Goal: Task Accomplishment & Management: Manage account settings

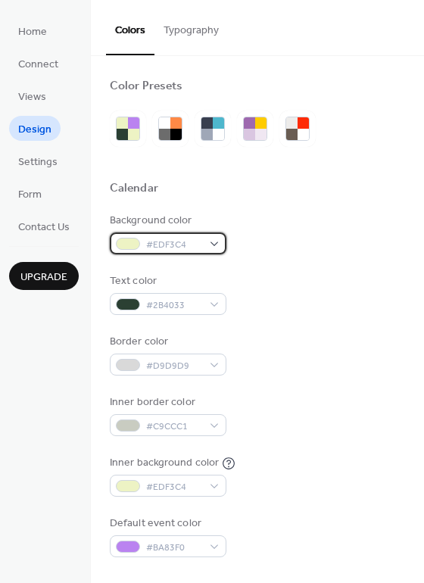
click at [179, 244] on span "#EDF3C4" at bounding box center [174, 245] width 56 height 16
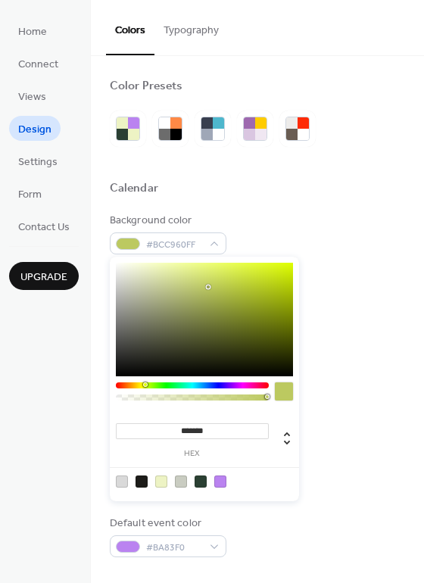
click at [208, 287] on div at bounding box center [204, 319] width 177 height 113
drag, startPoint x: 157, startPoint y: 297, endPoint x: 208, endPoint y: 294, distance: 51.6
click at [209, 294] on div at bounding box center [204, 319] width 177 height 113
click at [175, 386] on div at bounding box center [192, 385] width 153 height 6
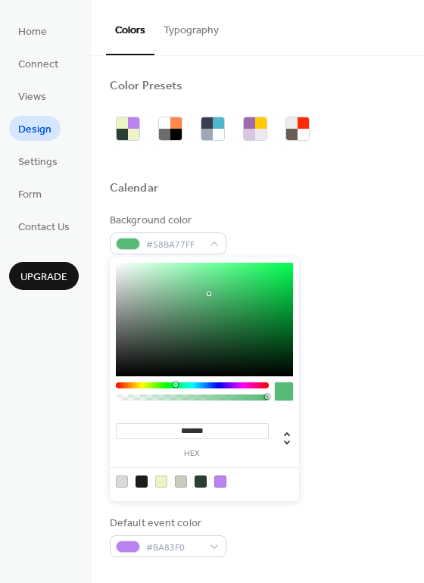
type input "*******"
click at [245, 312] on div at bounding box center [204, 319] width 177 height 113
click at [47, 161] on span "Settings" at bounding box center [37, 162] width 39 height 16
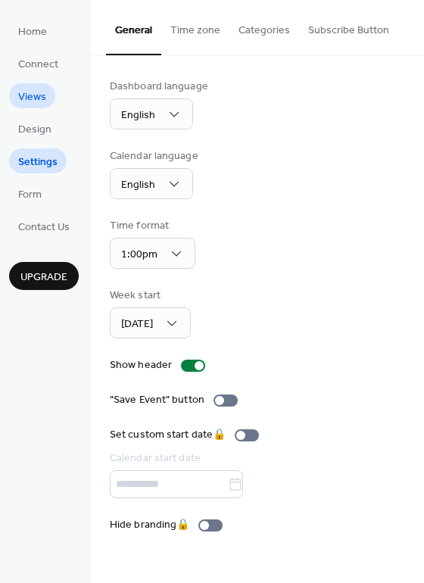
click at [48, 93] on link "Views" at bounding box center [32, 95] width 46 height 25
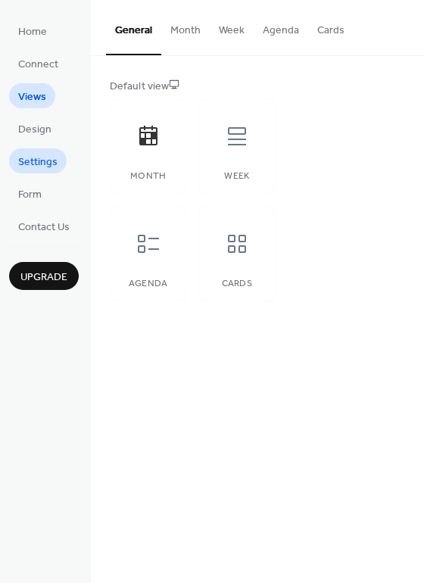
click at [30, 154] on span "Settings" at bounding box center [37, 162] width 39 height 16
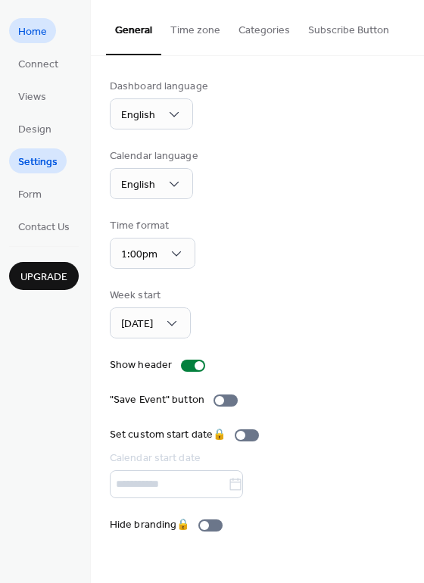
click at [42, 26] on span "Home" at bounding box center [32, 32] width 29 height 16
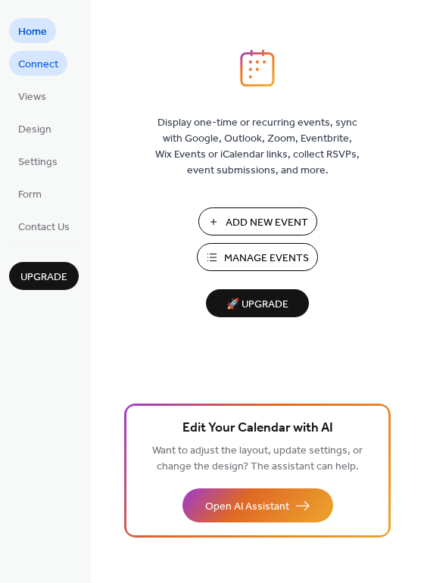
click at [33, 68] on span "Connect" at bounding box center [38, 65] width 40 height 16
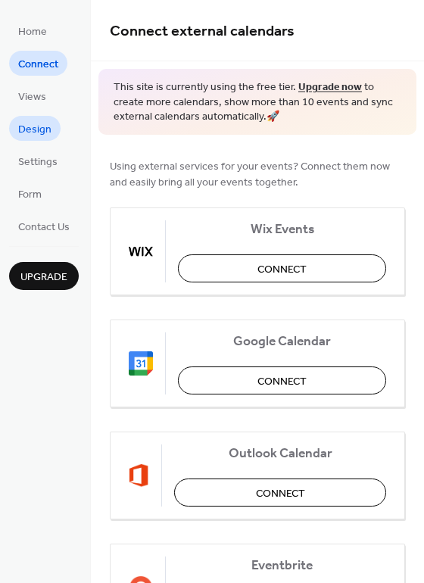
click at [42, 126] on span "Design" at bounding box center [34, 130] width 33 height 16
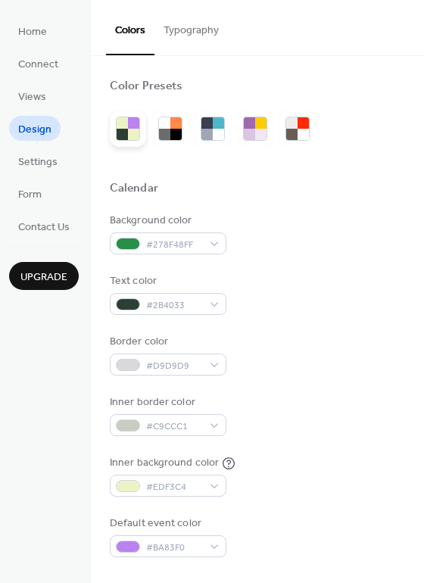
click at [121, 132] on div at bounding box center [122, 134] width 11 height 11
click at [170, 124] on div at bounding box center [175, 122] width 11 height 11
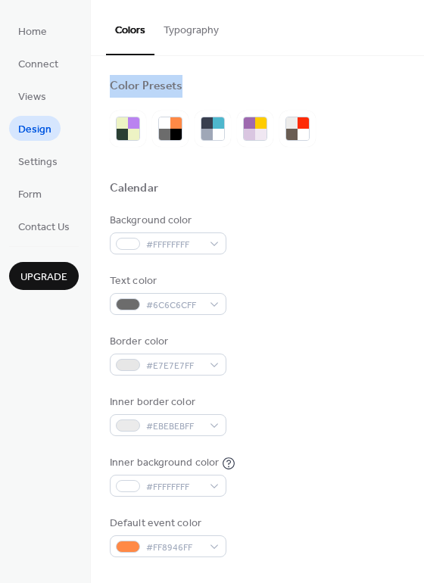
drag, startPoint x: 414, startPoint y: 34, endPoint x: 412, endPoint y: 169, distance: 134.7
click at [412, 169] on div "Colors Typography Color Presets Calendar Background color #FFFFFFFF Text color …" at bounding box center [257, 291] width 333 height 583
click at [362, 230] on div "Background color #FFFFFFFF" at bounding box center [257, 234] width 295 height 42
click at [129, 127] on div at bounding box center [133, 122] width 11 height 11
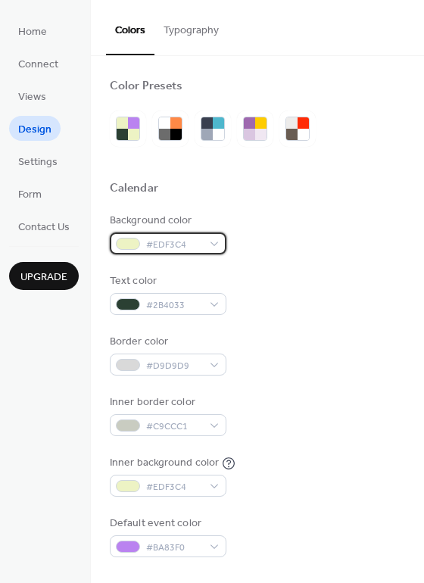
click at [213, 241] on div "#EDF3C4" at bounding box center [168, 243] width 117 height 22
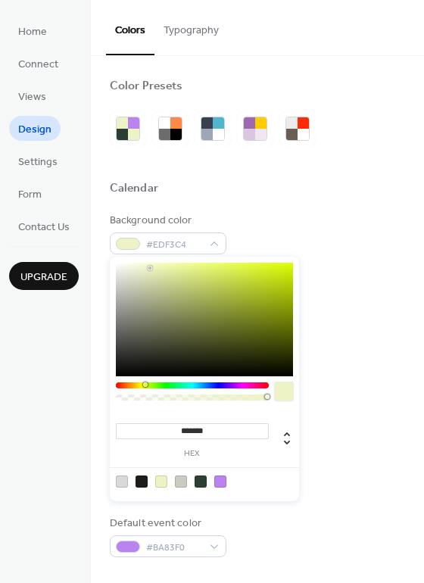
click at [183, 382] on div at bounding box center [192, 385] width 153 height 6
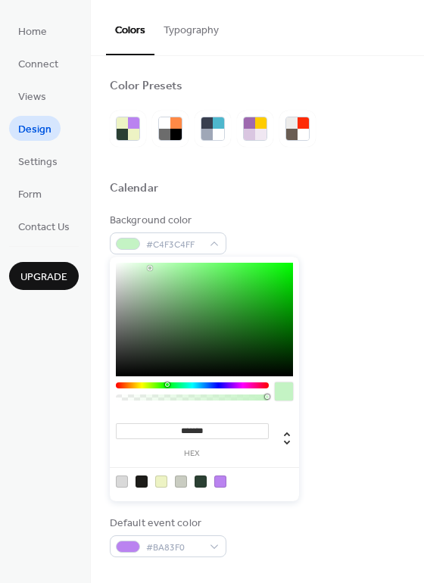
click at [166, 384] on div at bounding box center [192, 385] width 153 height 6
click at [272, 291] on div at bounding box center [204, 319] width 177 height 113
click at [268, 319] on div at bounding box center [204, 319] width 177 height 113
click at [264, 298] on div at bounding box center [204, 319] width 177 height 113
click at [178, 269] on div at bounding box center [204, 319] width 177 height 113
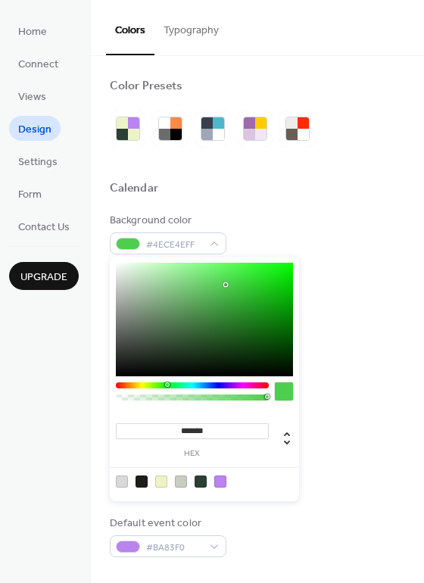
click at [225, 284] on div at bounding box center [204, 319] width 177 height 113
click at [267, 294] on div at bounding box center [204, 319] width 177 height 113
type input "*******"
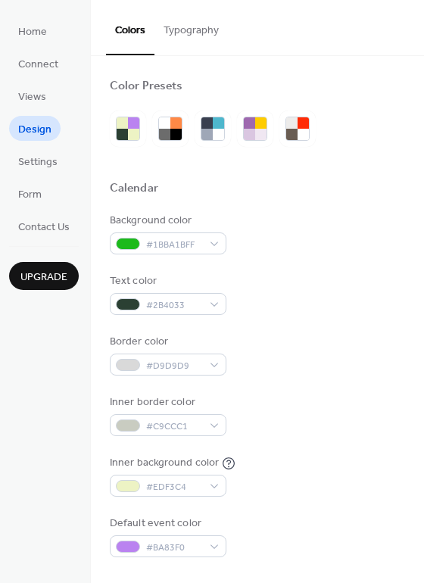
click at [261, 305] on div "Text color #2B4033" at bounding box center [257, 294] width 295 height 42
click at [204, 31] on button "Typography" at bounding box center [190, 27] width 73 height 54
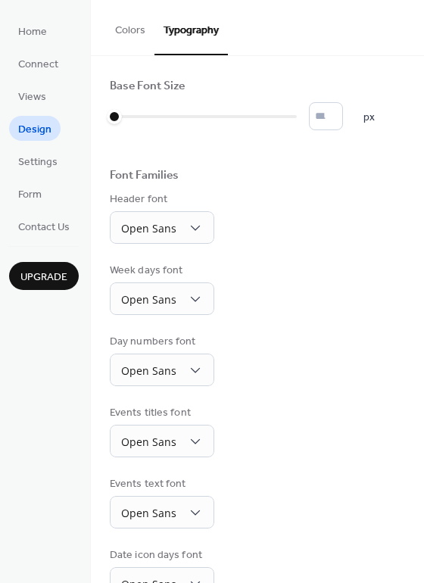
click at [418, 291] on div "Base Font Size * px Font Families Header font Open Sans Week days font Open San…" at bounding box center [257, 374] width 333 height 637
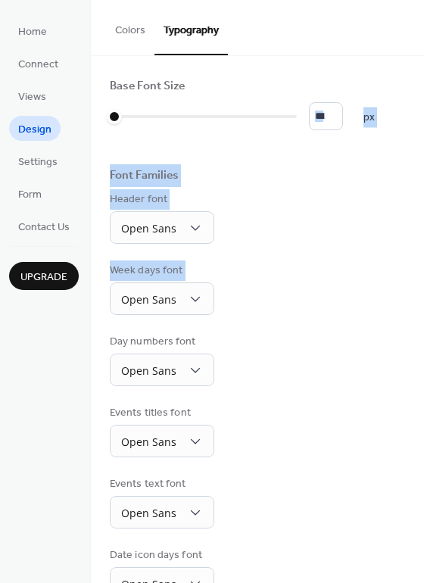
click at [417, 291] on div "Base Font Size * px Font Families Header font Open Sans Week days font Open San…" at bounding box center [257, 374] width 333 height 637
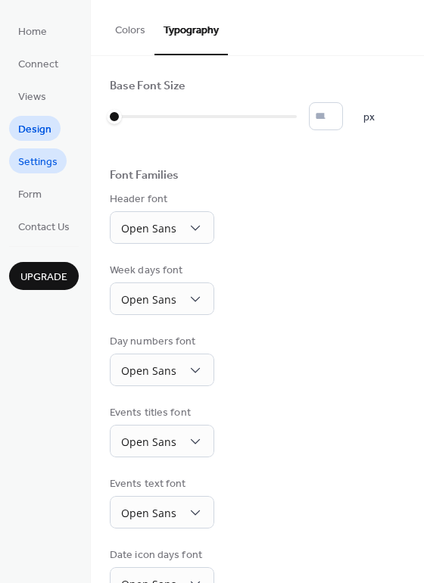
click at [38, 159] on span "Settings" at bounding box center [37, 162] width 39 height 16
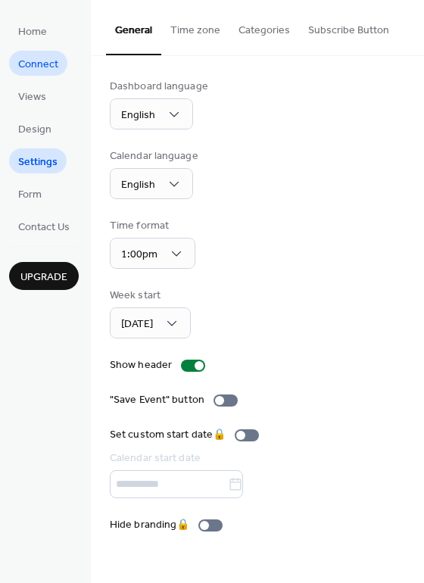
click at [45, 63] on span "Connect" at bounding box center [38, 65] width 40 height 16
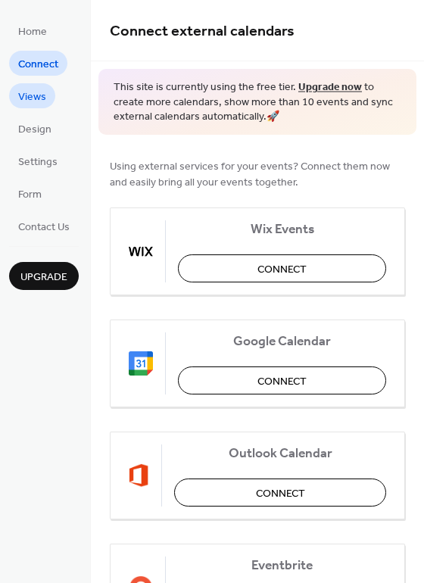
click at [30, 107] on link "Views" at bounding box center [32, 95] width 46 height 25
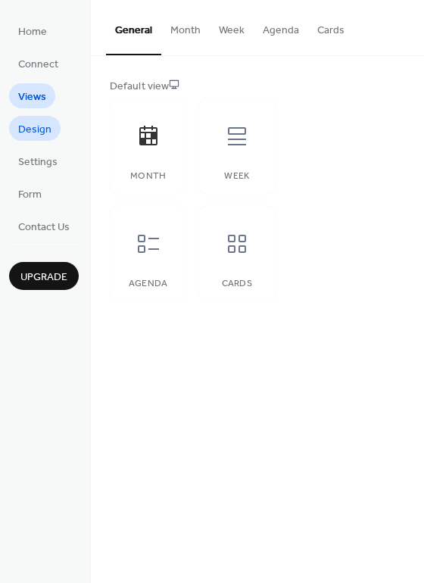
click at [26, 134] on span "Design" at bounding box center [34, 130] width 33 height 16
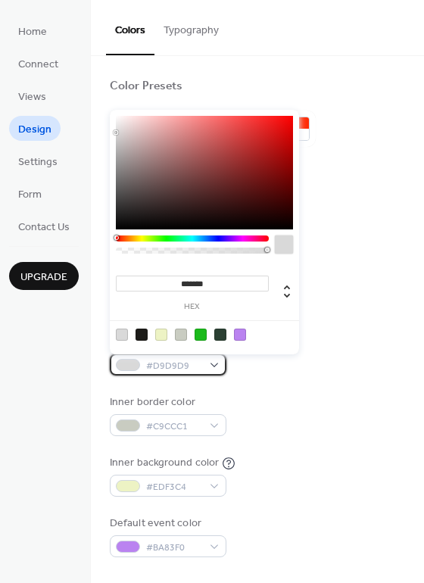
click at [207, 363] on div "#D9D9D9" at bounding box center [168, 364] width 117 height 22
click at [217, 237] on div at bounding box center [192, 238] width 153 height 6
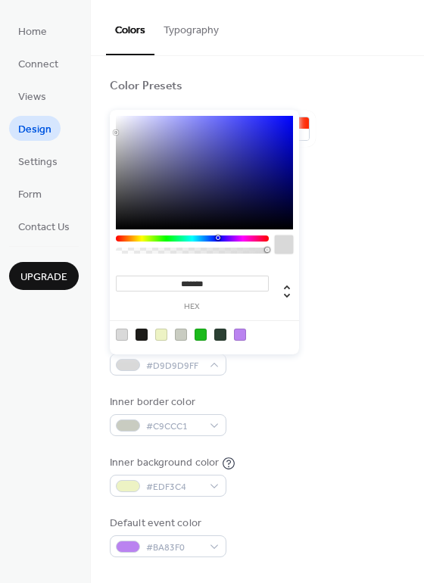
type input "*******"
click at [265, 158] on div at bounding box center [204, 172] width 177 height 113
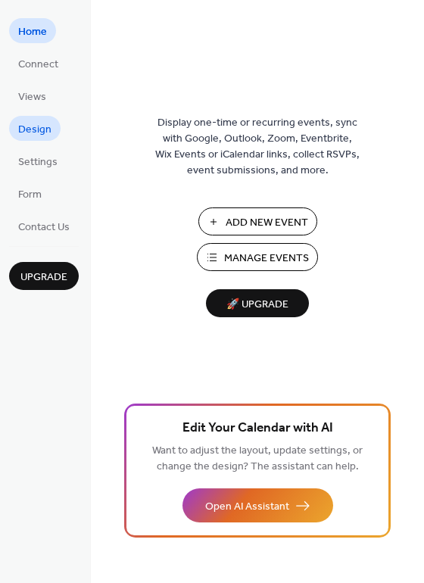
click at [42, 129] on span "Design" at bounding box center [34, 130] width 33 height 16
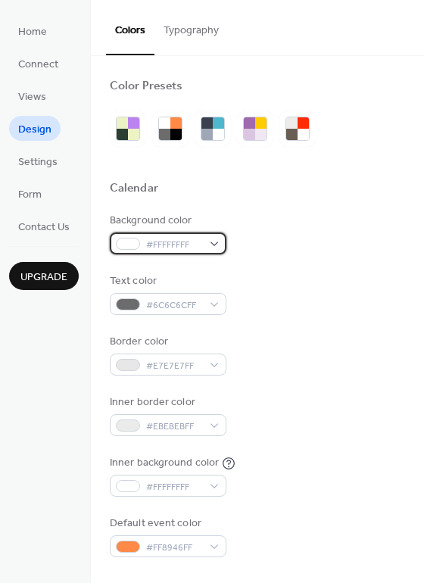
click at [210, 243] on div "#FFFFFFFF" at bounding box center [168, 243] width 117 height 22
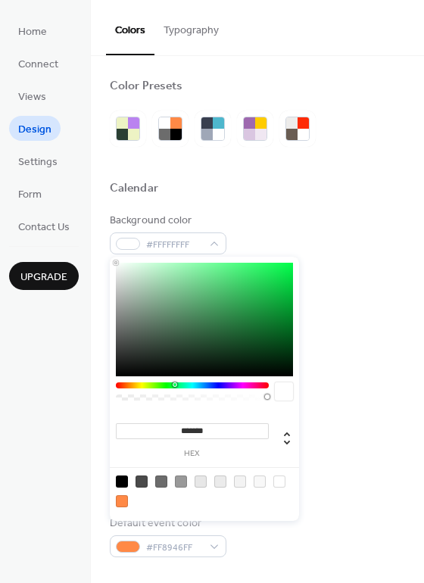
click at [174, 384] on div at bounding box center [192, 385] width 153 height 6
click at [174, 384] on div at bounding box center [175, 384] width 5 height 5
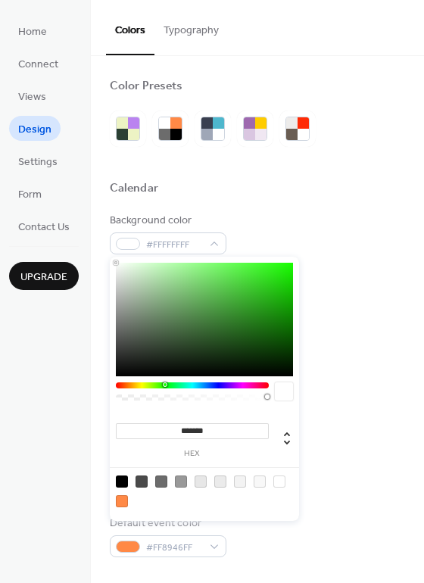
click at [164, 384] on div at bounding box center [192, 385] width 153 height 6
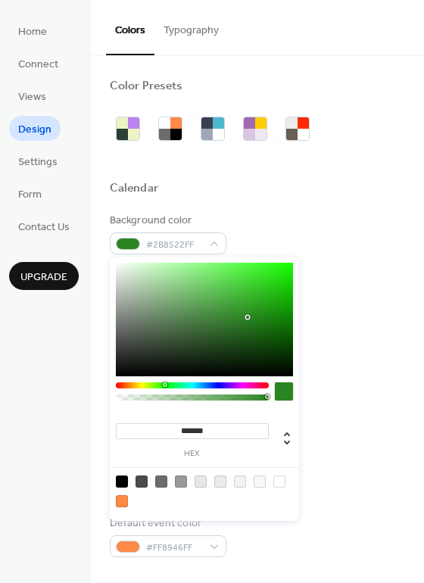
click at [247, 317] on div at bounding box center [204, 319] width 177 height 113
type input "*******"
click at [209, 243] on div "#2B8522FF" at bounding box center [168, 243] width 117 height 22
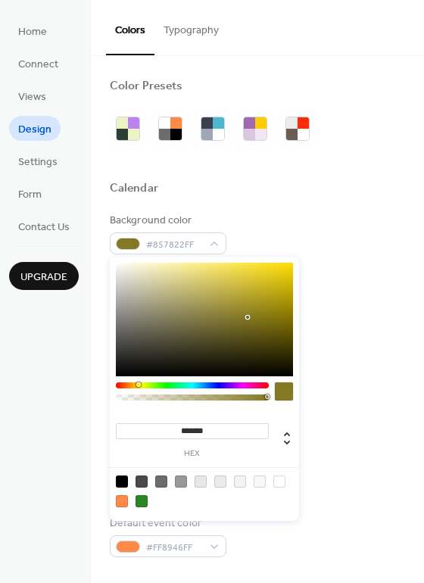
click at [138, 386] on div at bounding box center [192, 385] width 153 height 6
click at [250, 282] on div at bounding box center [204, 319] width 177 height 113
type input "*******"
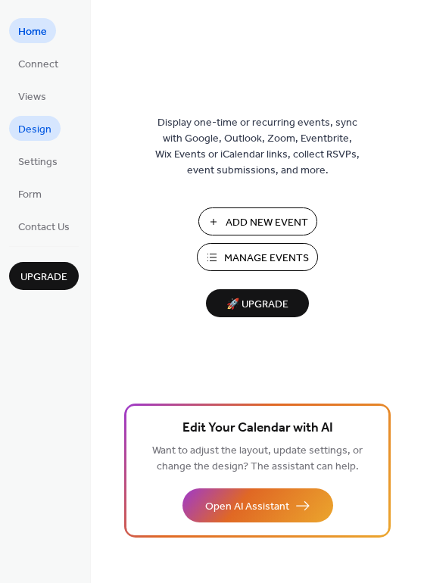
click at [33, 125] on span "Design" at bounding box center [34, 130] width 33 height 16
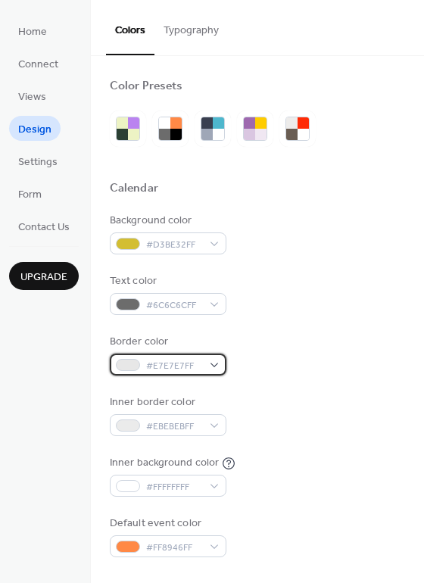
drag, startPoint x: 210, startPoint y: 335, endPoint x: 188, endPoint y: 363, distance: 35.1
click at [188, 363] on span "#E7E7E7FF" at bounding box center [174, 366] width 56 height 16
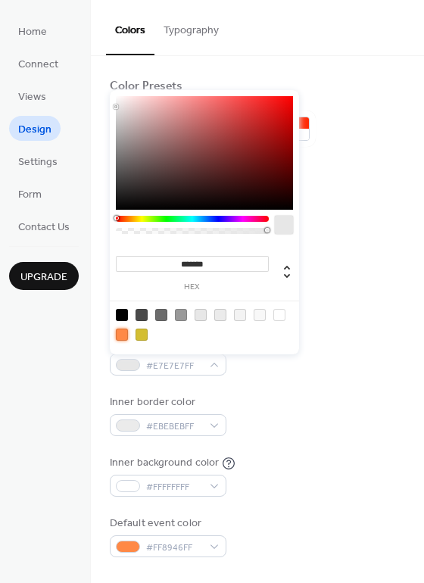
click at [123, 328] on div at bounding box center [122, 334] width 12 height 12
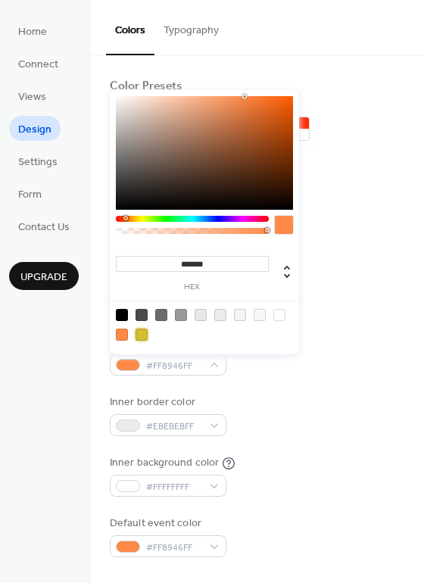
click at [138, 333] on div at bounding box center [141, 334] width 12 height 12
type input "*******"
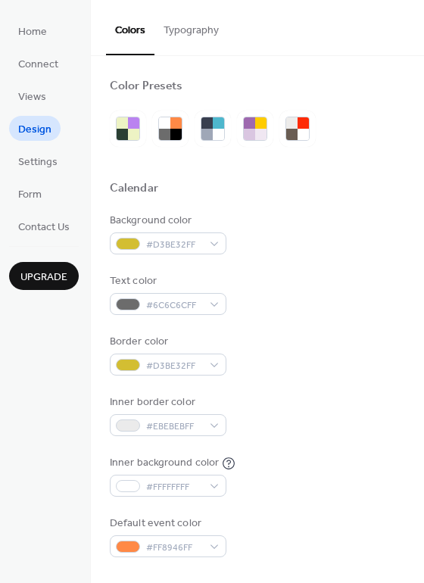
click at [364, 240] on div "Background color #D3BE32FF" at bounding box center [257, 234] width 295 height 42
